Goal: Information Seeking & Learning: Learn about a topic

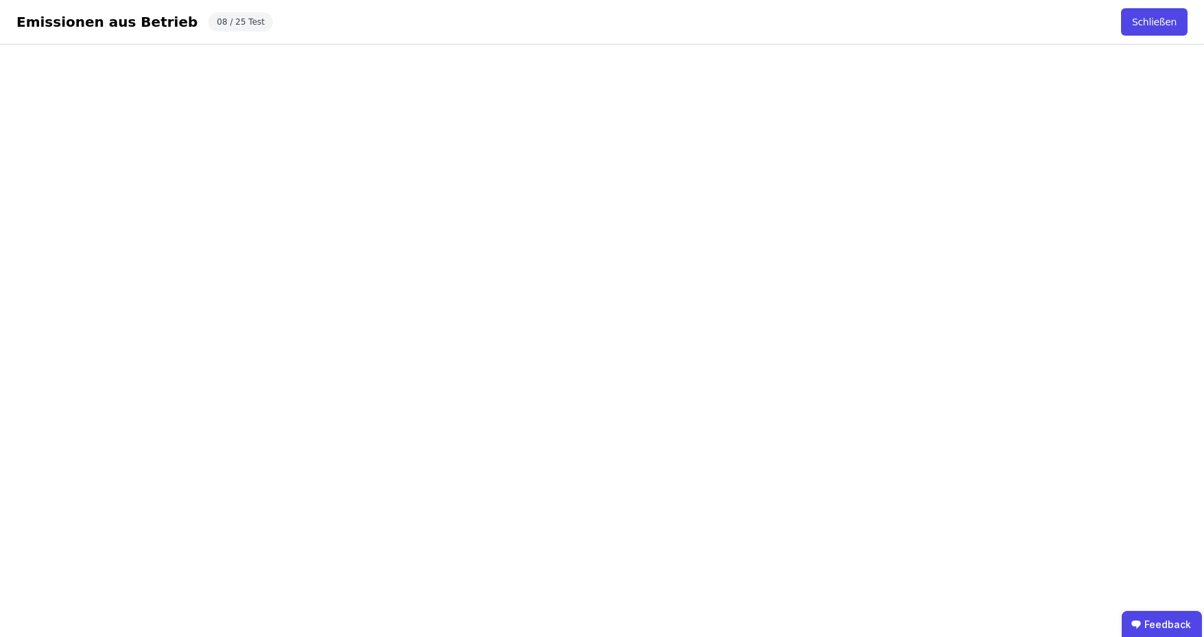
click at [645, 26] on div "Emissionen aus Betrieb Schließen 08 / 25 Test Schließen" at bounding box center [602, 22] width 1204 height 45
